Goal: Entertainment & Leisure: Consume media (video, audio)

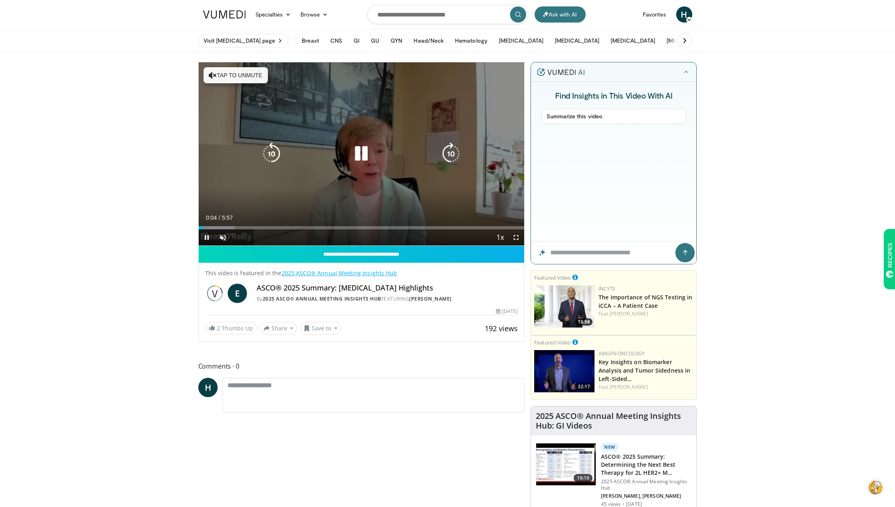
click at [212, 75] on icon "Video Player" at bounding box center [213, 75] width 8 height 8
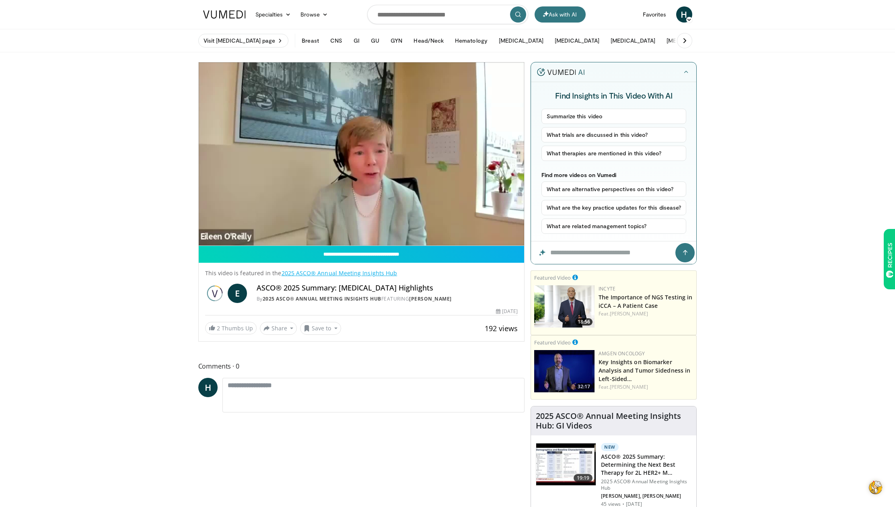
click at [517, 237] on video-js "**********" at bounding box center [362, 153] width 326 height 183
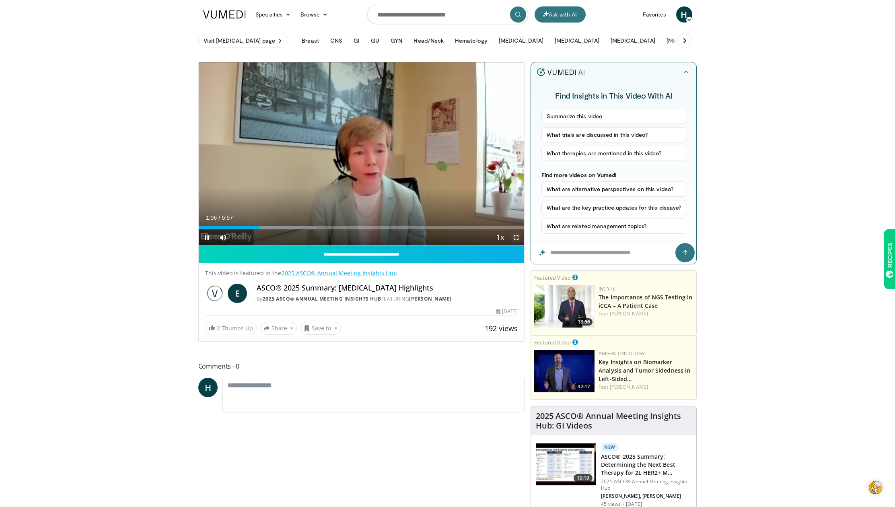
click at [518, 236] on span "Video Player" at bounding box center [516, 237] width 16 height 16
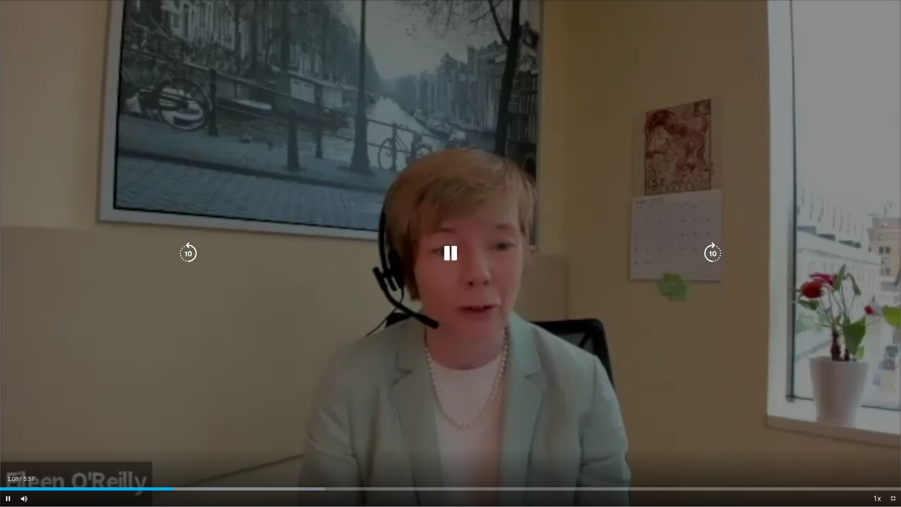
click at [689, 409] on div "10 seconds Tap to unmute" at bounding box center [450, 253] width 901 height 506
